Goal: Check status: Check status

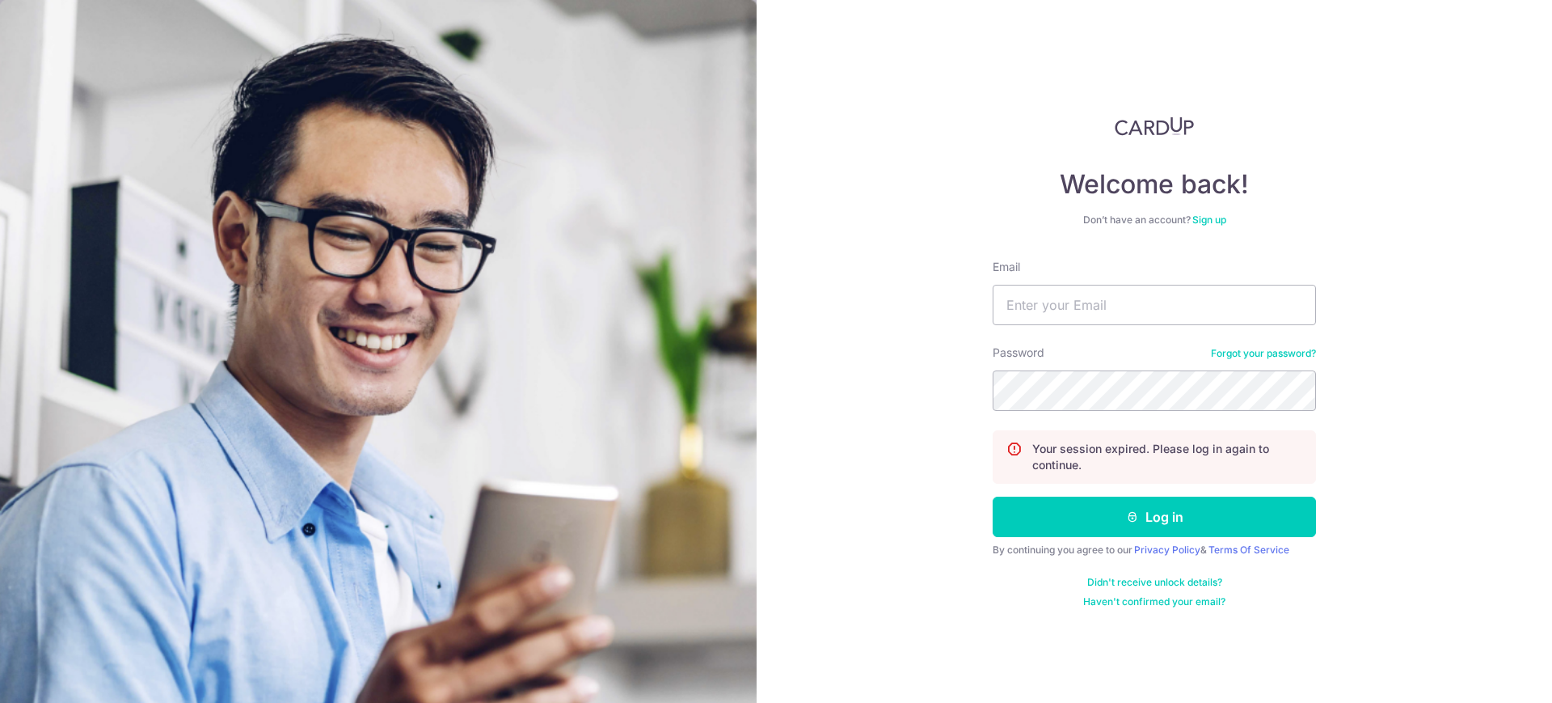
type input "[EMAIL_ADDRESS][DOMAIN_NAME]"
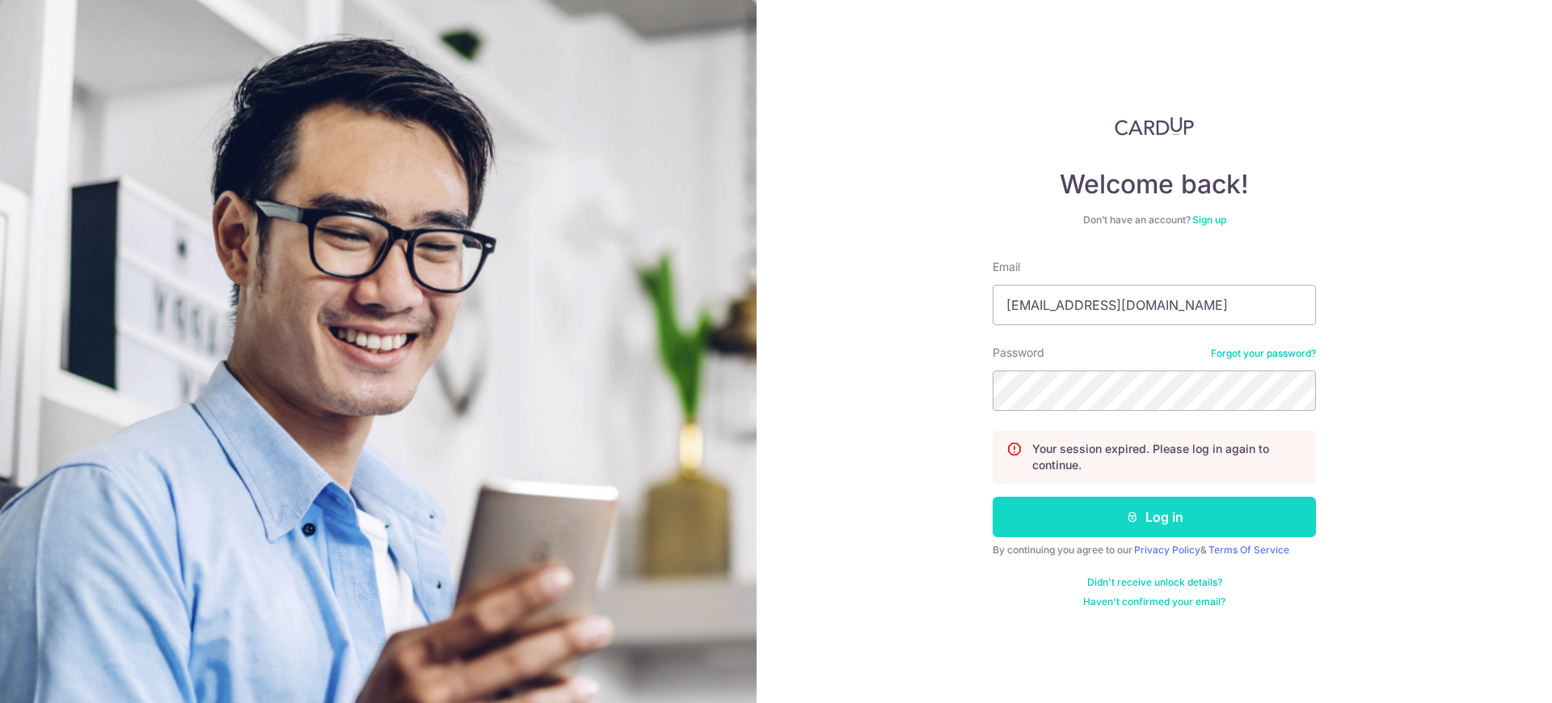
click at [1165, 511] on button "Log in" at bounding box center [1154, 516] width 323 height 40
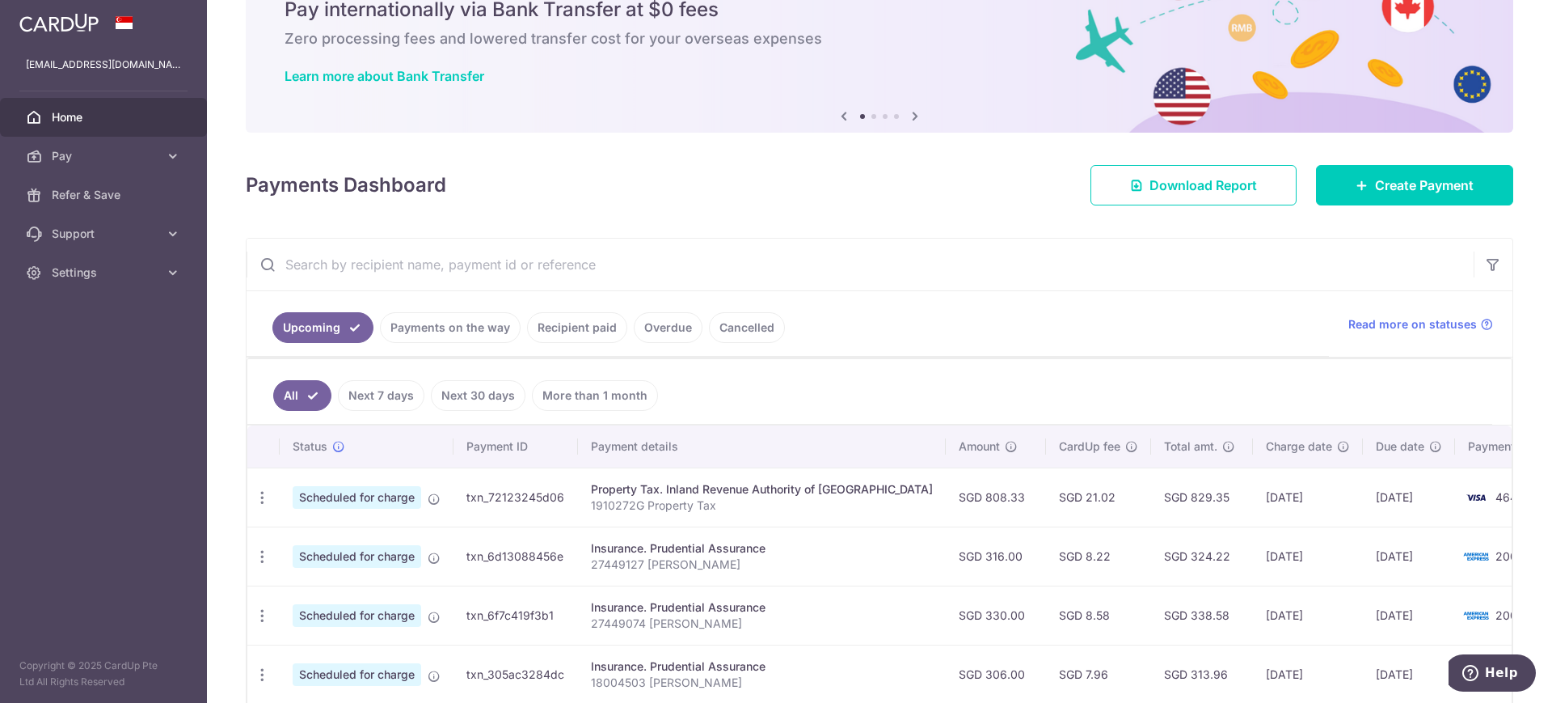
scroll to position [202, 0]
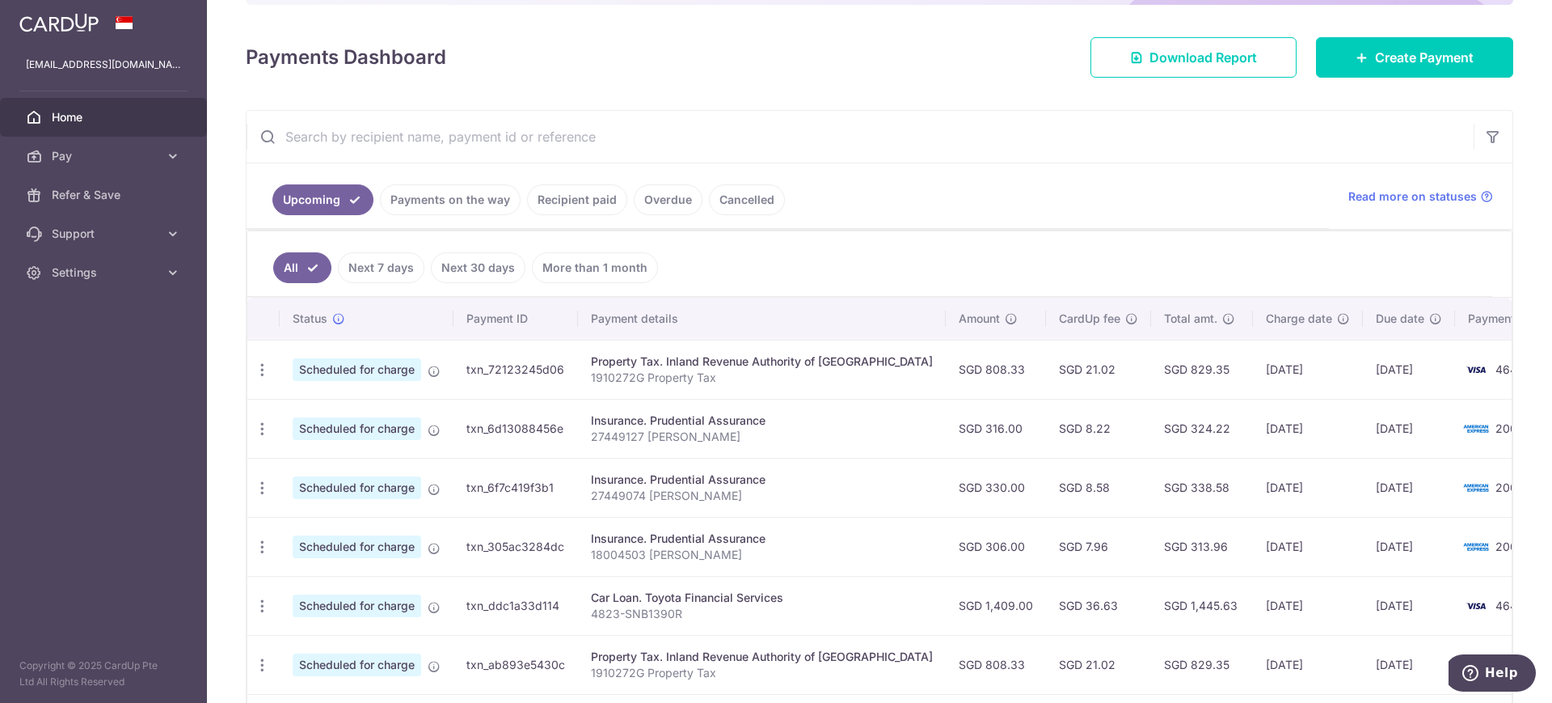
click at [386, 267] on link "Next 7 days" at bounding box center [381, 267] width 87 height 31
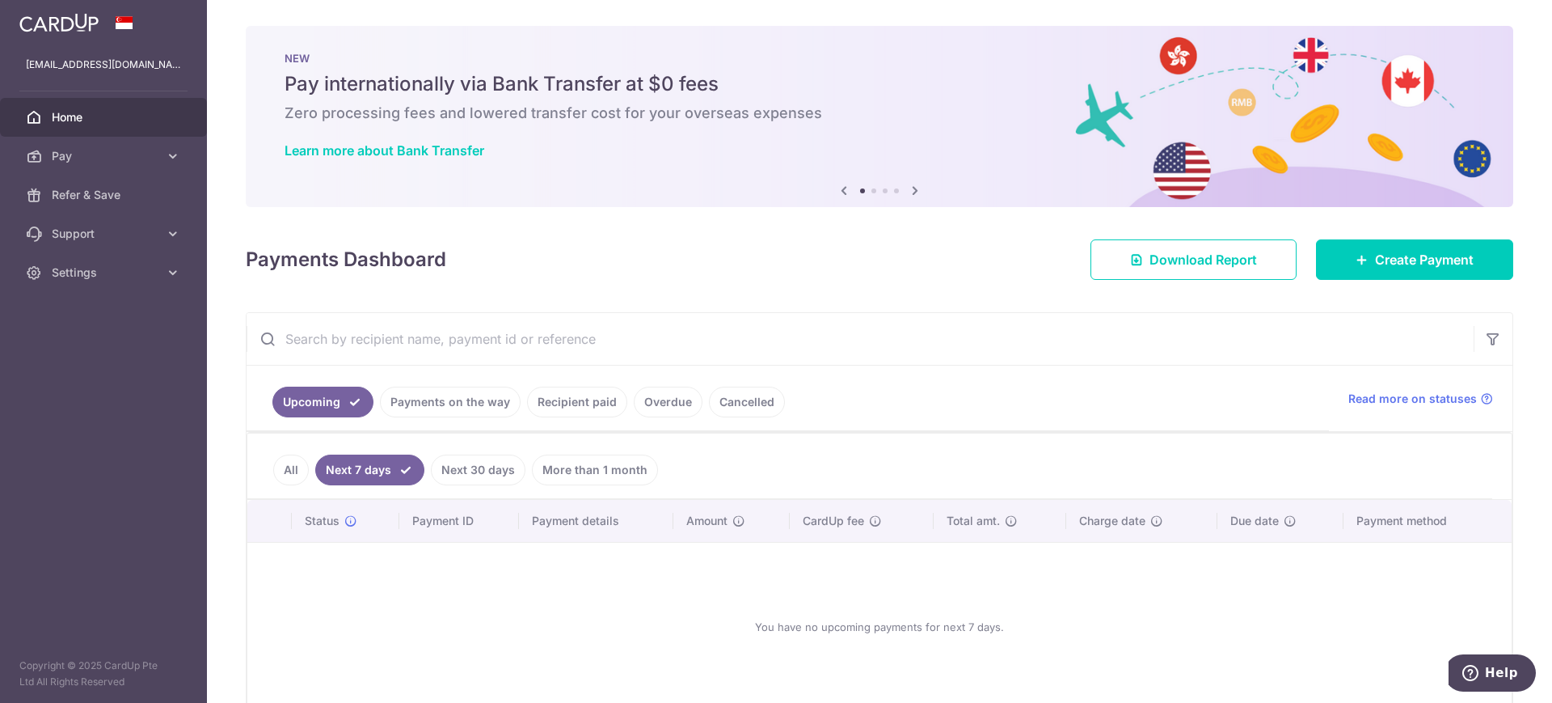
scroll to position [87, 0]
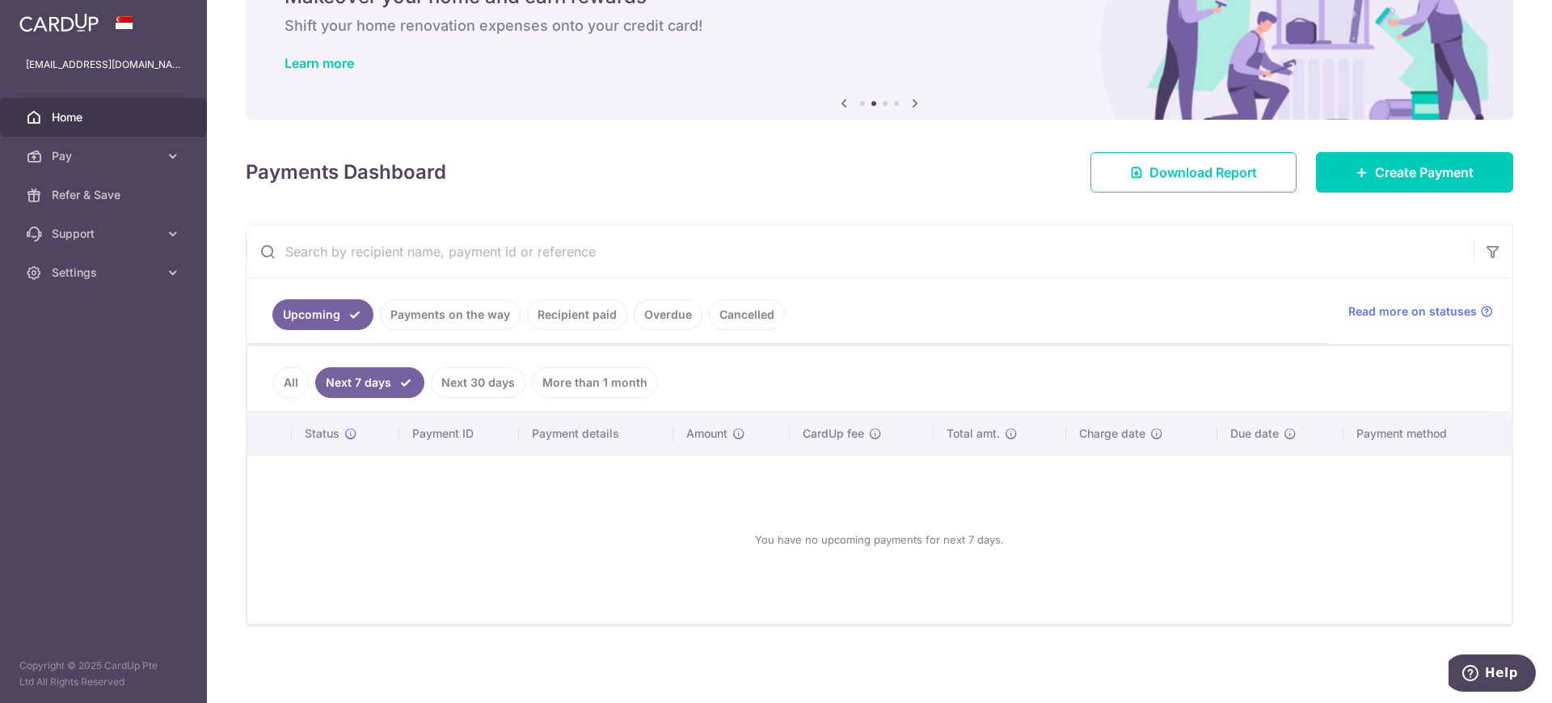
click at [492, 382] on link "Next 30 days" at bounding box center [478, 382] width 95 height 31
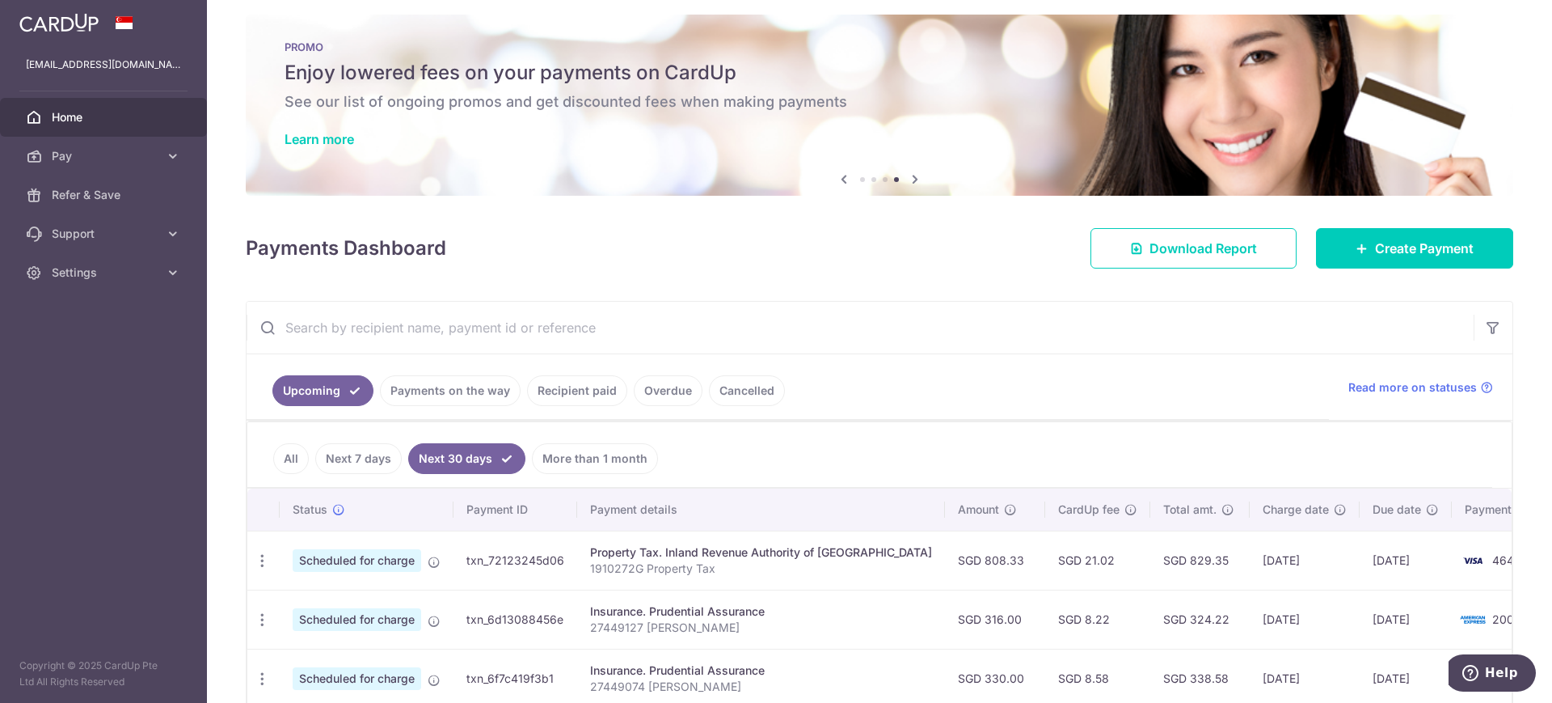
scroll to position [0, 0]
